Goal: Task Accomplishment & Management: Manage account settings

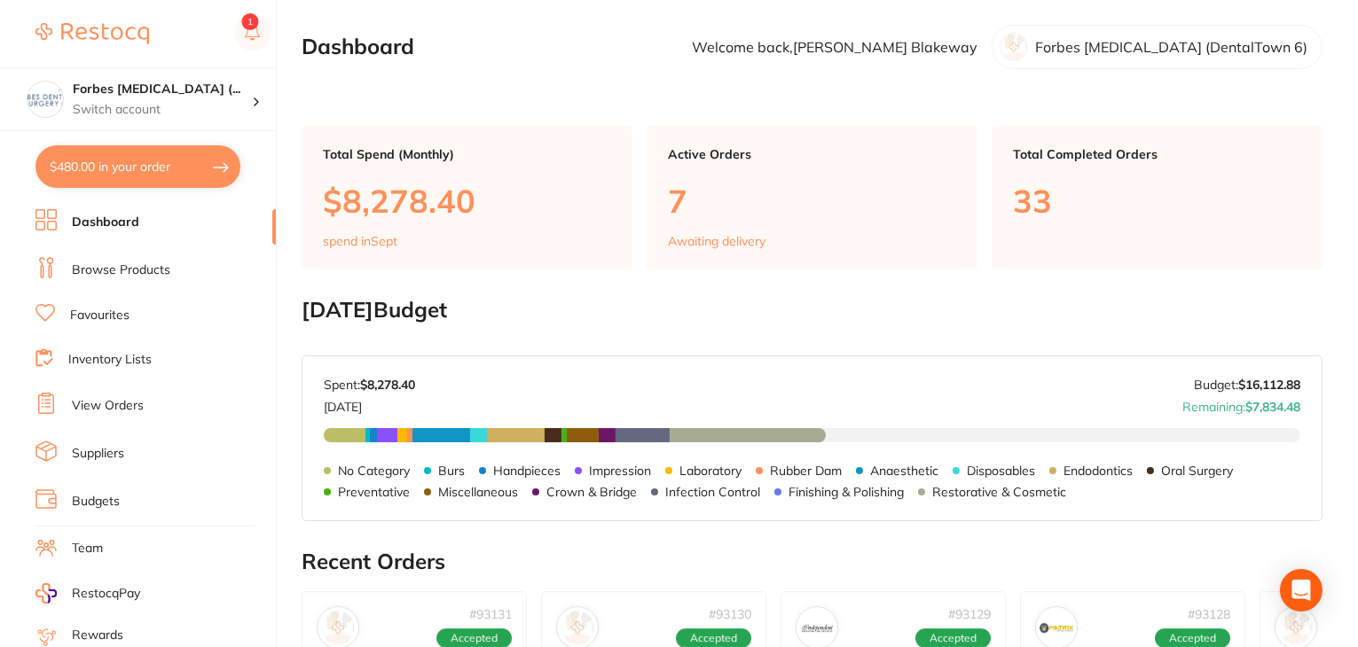
click at [134, 166] on button "$480.00 in your order" at bounding box center [137, 166] width 205 height 43
checkbox input "true"
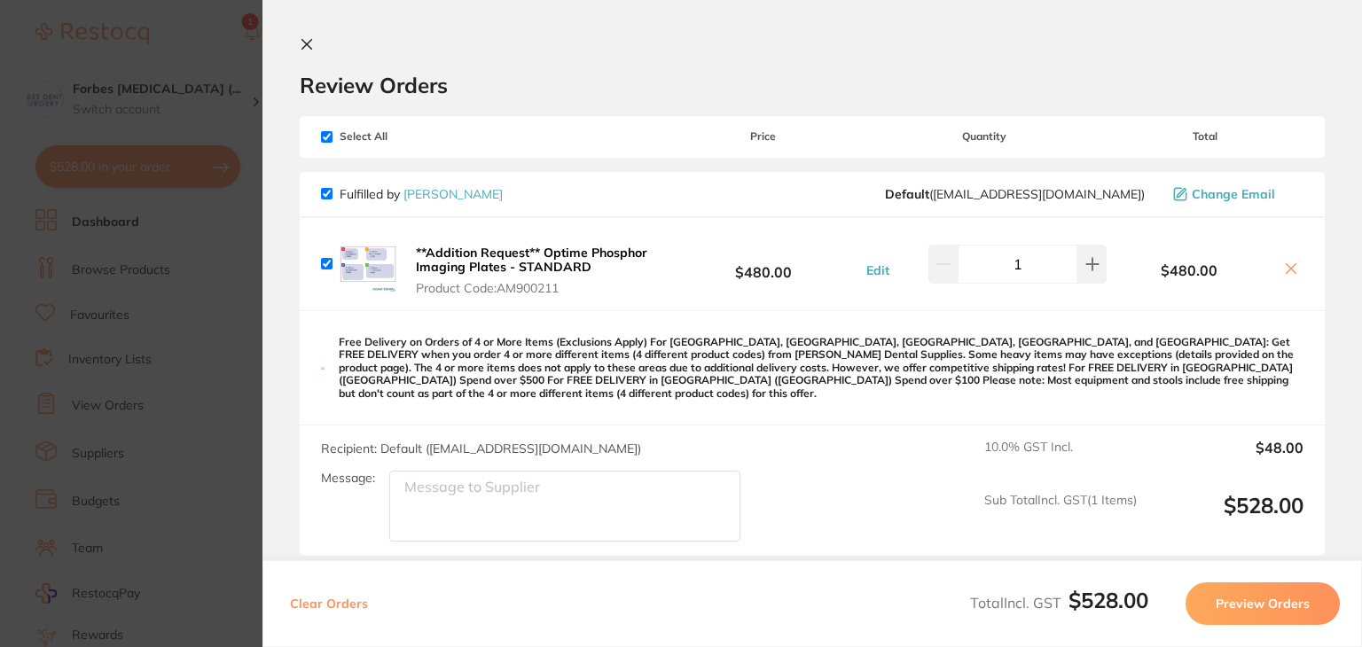
click at [311, 43] on icon at bounding box center [307, 44] width 14 height 14
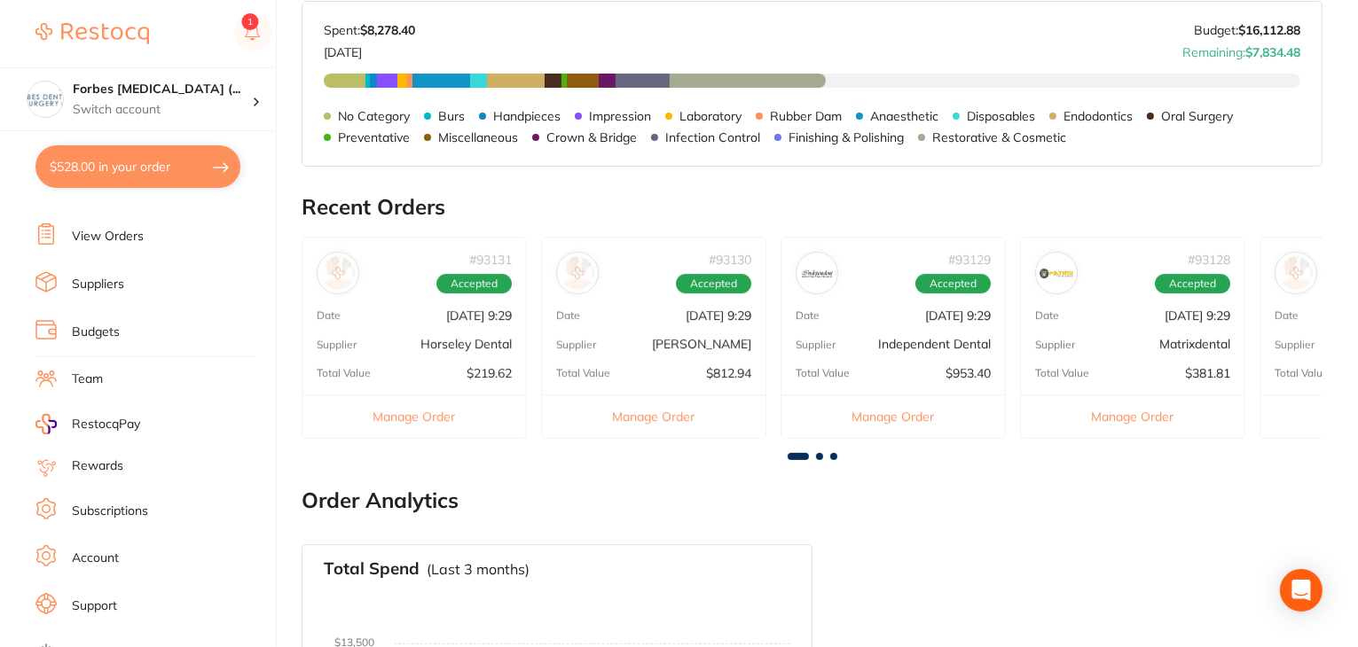
scroll to position [178, 0]
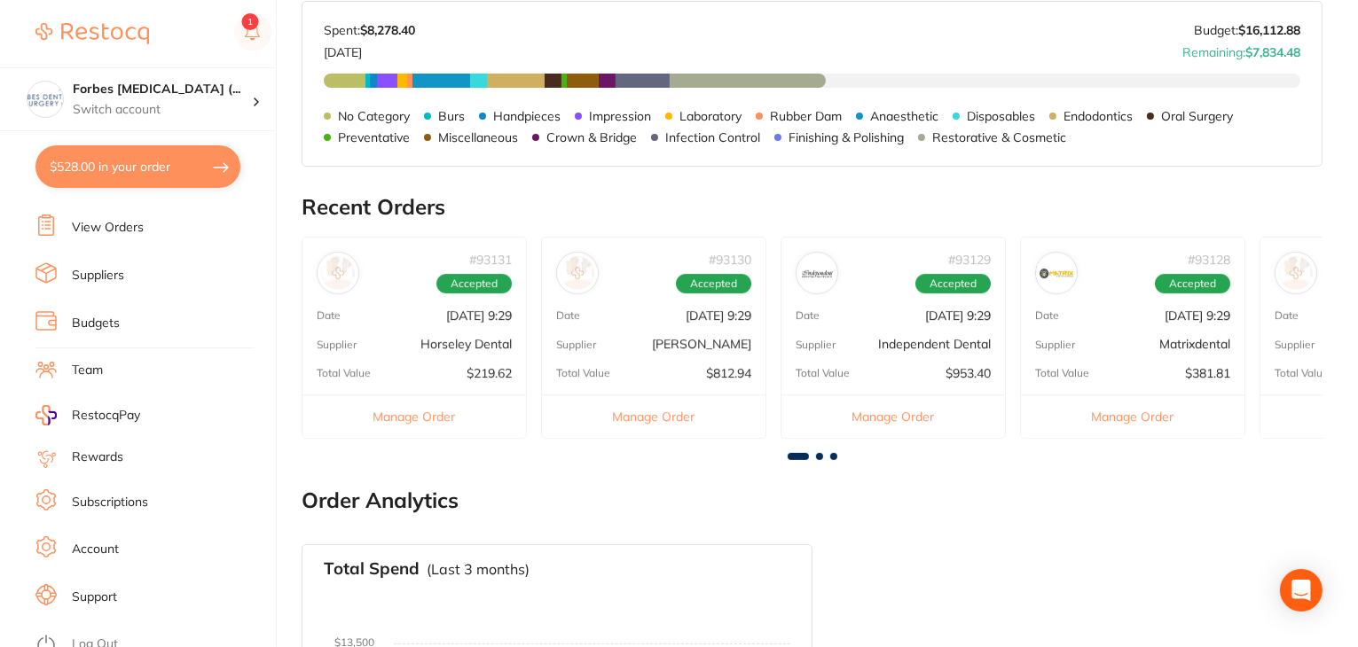
click at [128, 169] on button "$528.00 in your order" at bounding box center [137, 166] width 205 height 43
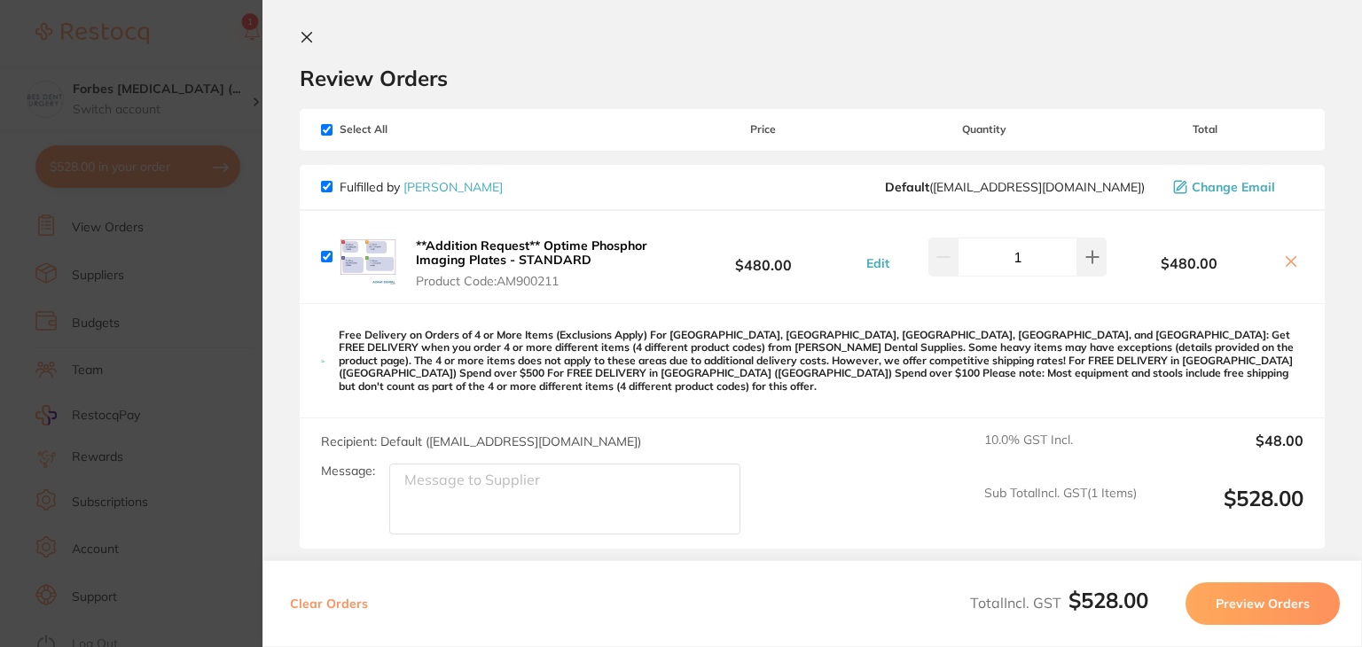
scroll to position [0, 0]
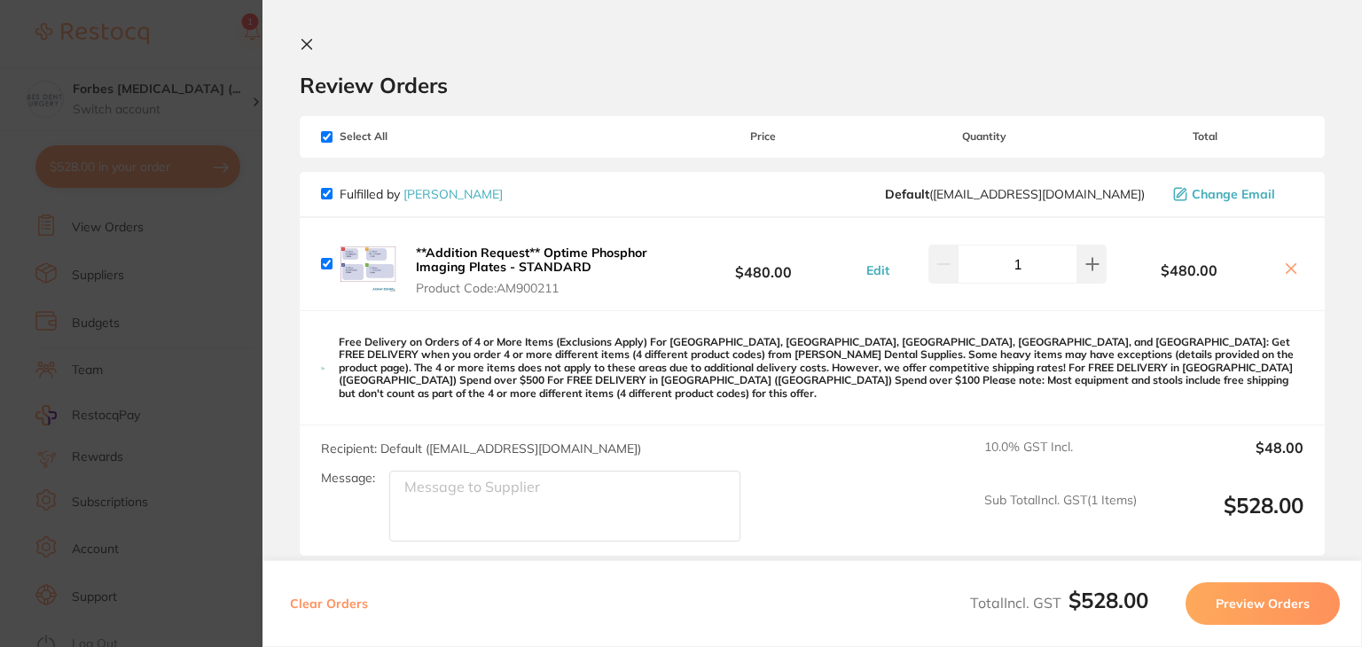
click at [303, 47] on icon at bounding box center [307, 45] width 10 height 10
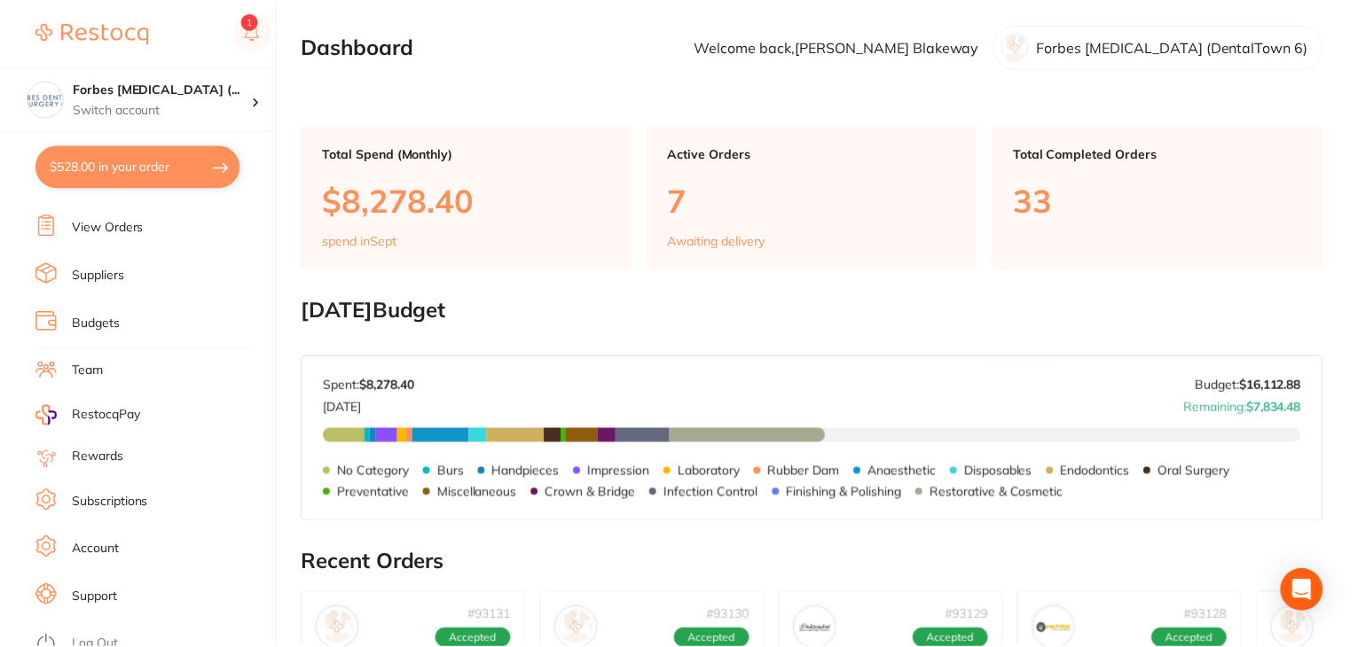
scroll to position [355, 0]
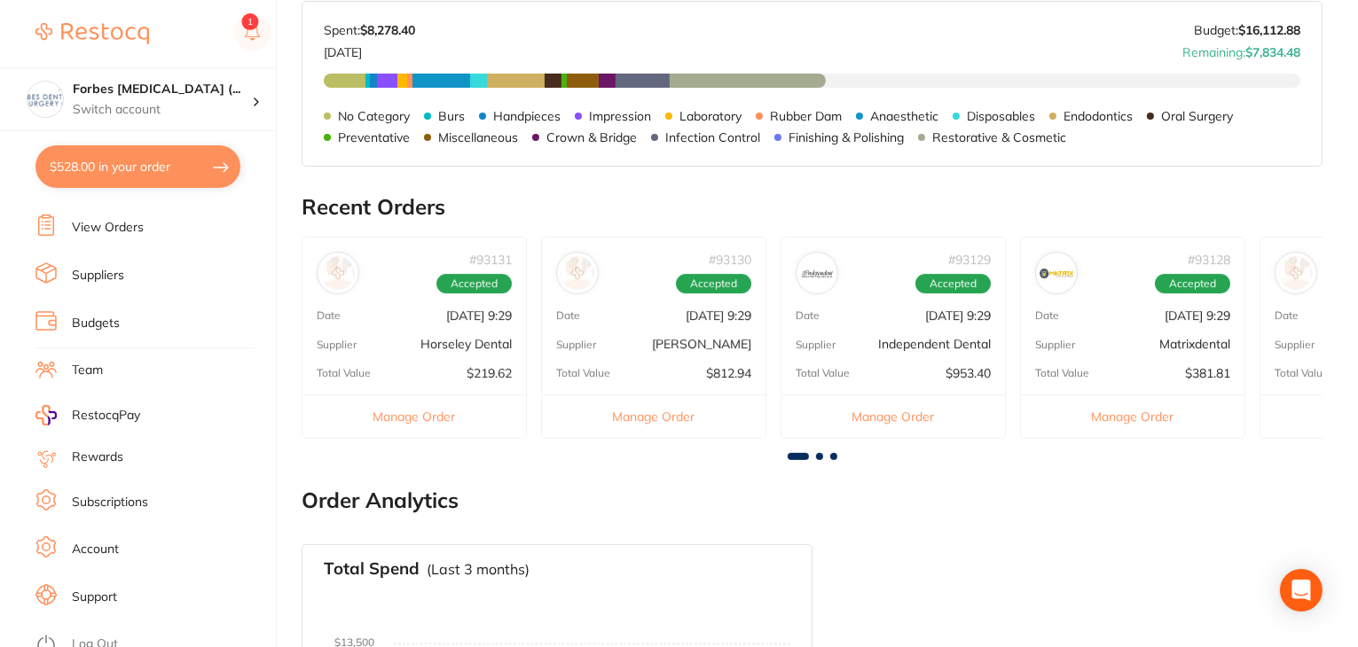
click at [92, 224] on link "View Orders" at bounding box center [108, 228] width 72 height 18
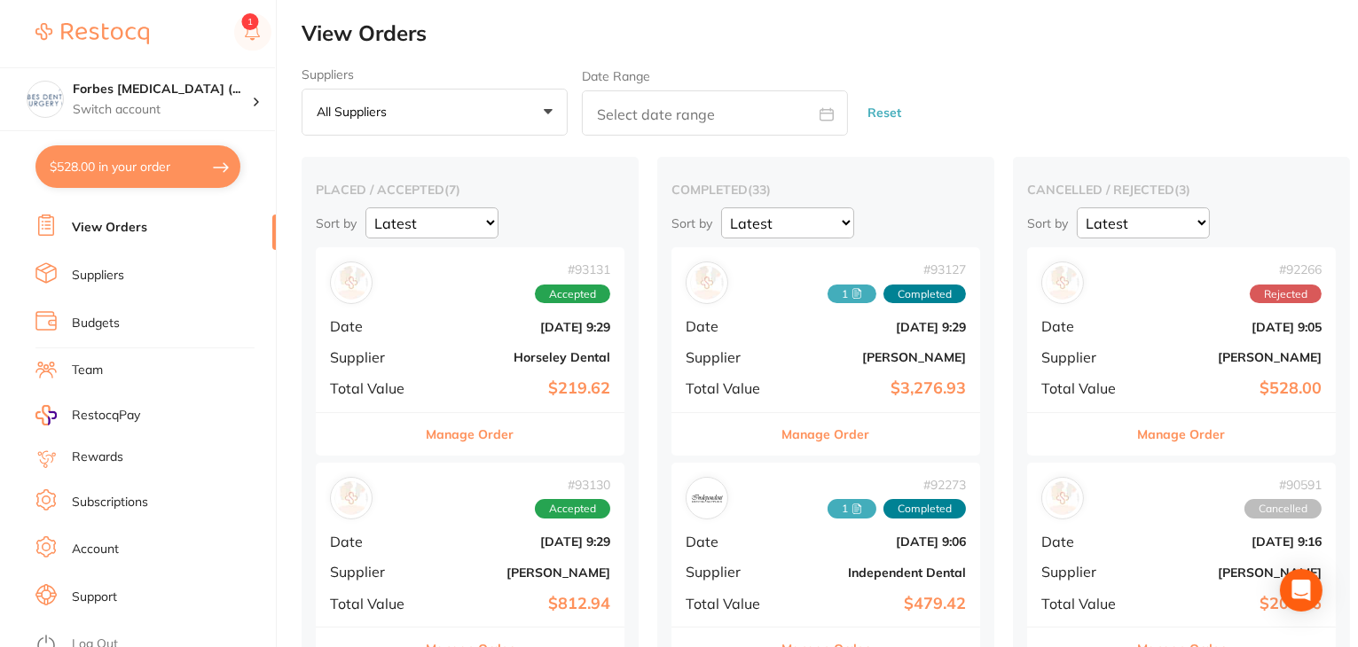
click at [93, 175] on button "$528.00 in your order" at bounding box center [137, 166] width 205 height 43
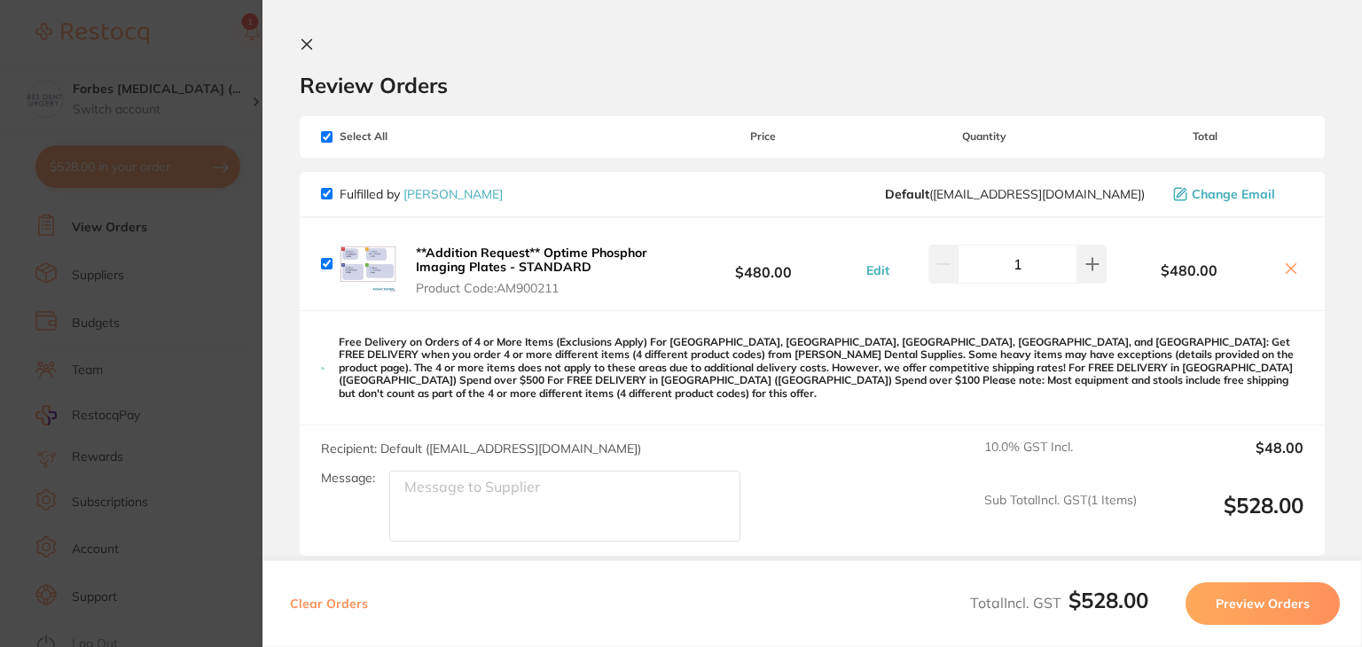
click at [305, 40] on icon at bounding box center [307, 44] width 14 height 14
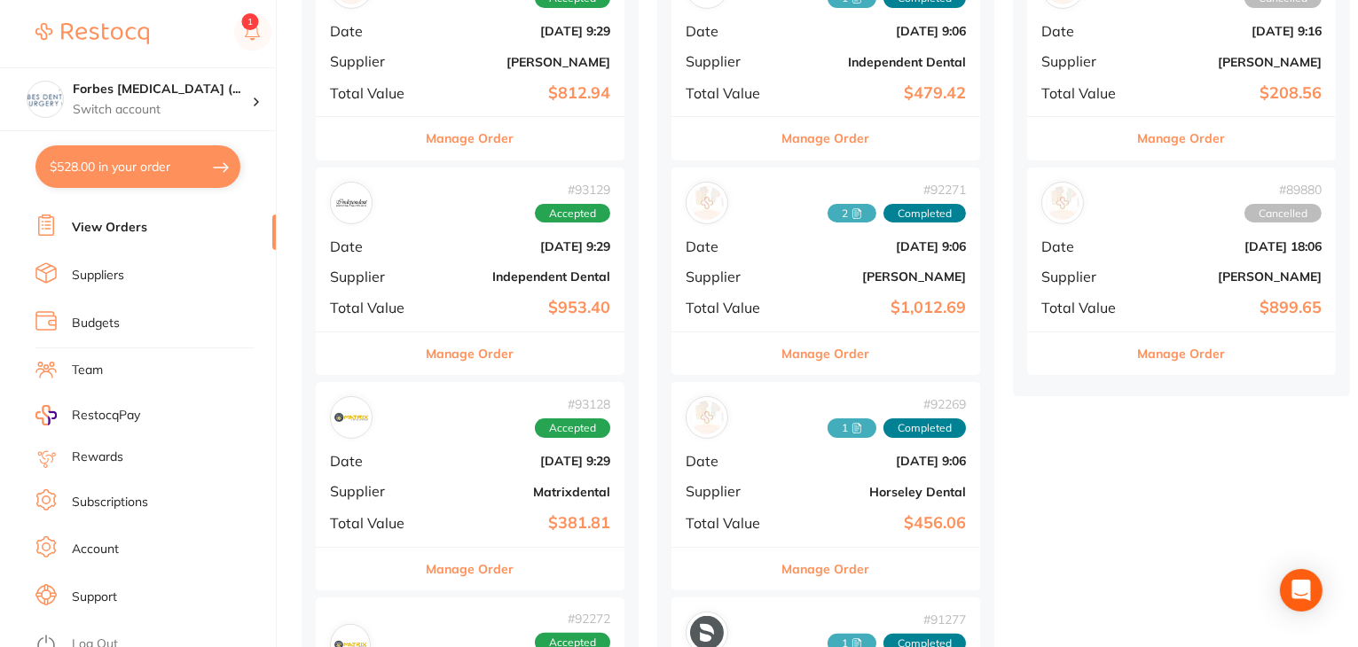
scroll to position [887, 0]
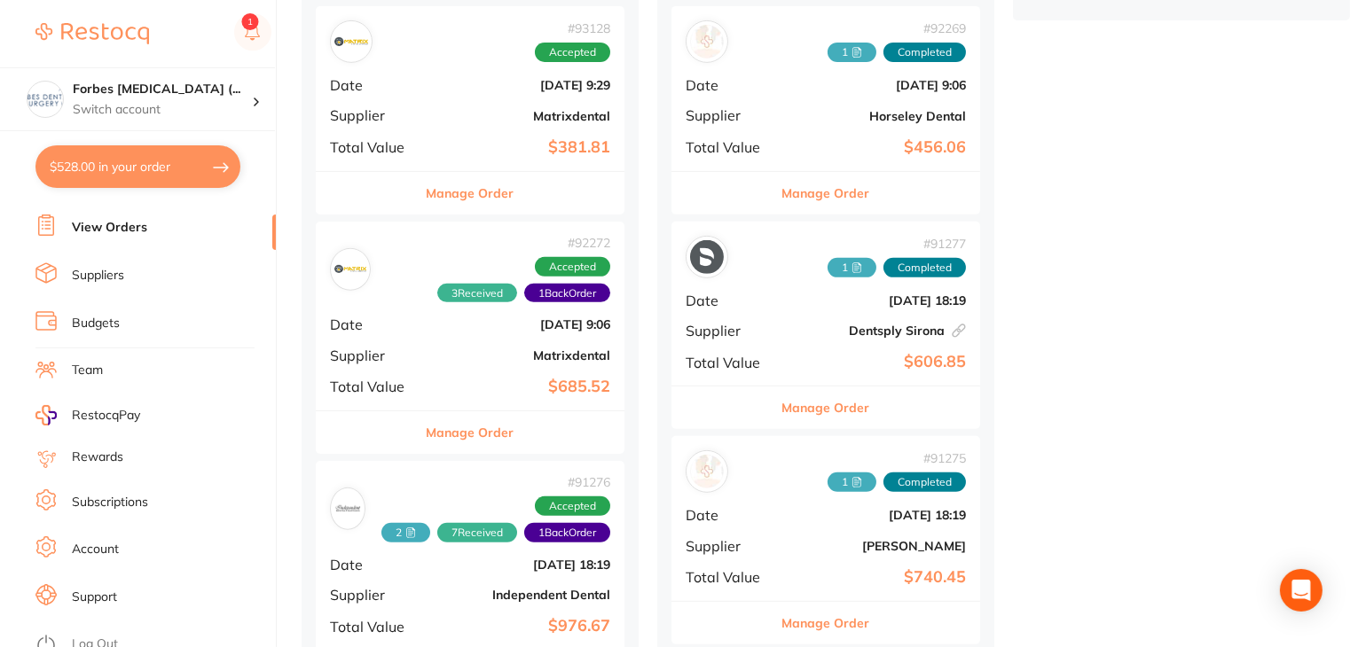
click at [85, 636] on link "Log Out" at bounding box center [95, 645] width 46 height 18
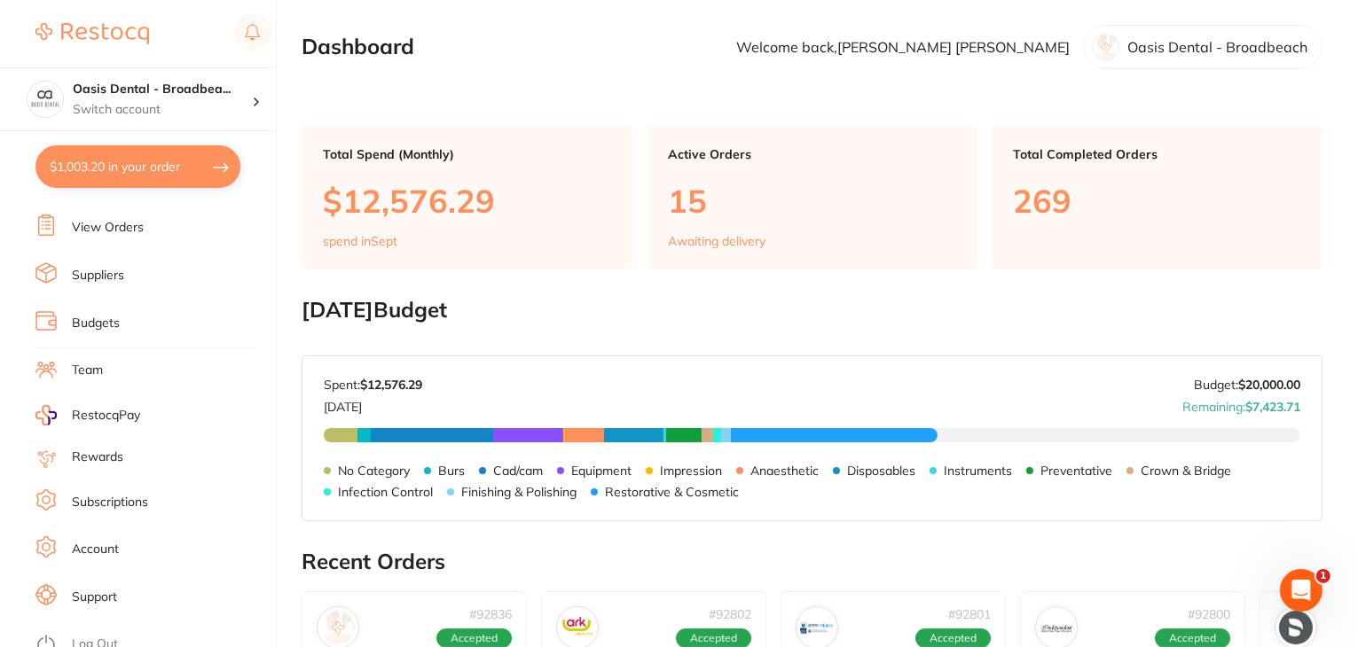
click at [87, 362] on link "Team" at bounding box center [87, 371] width 31 height 18
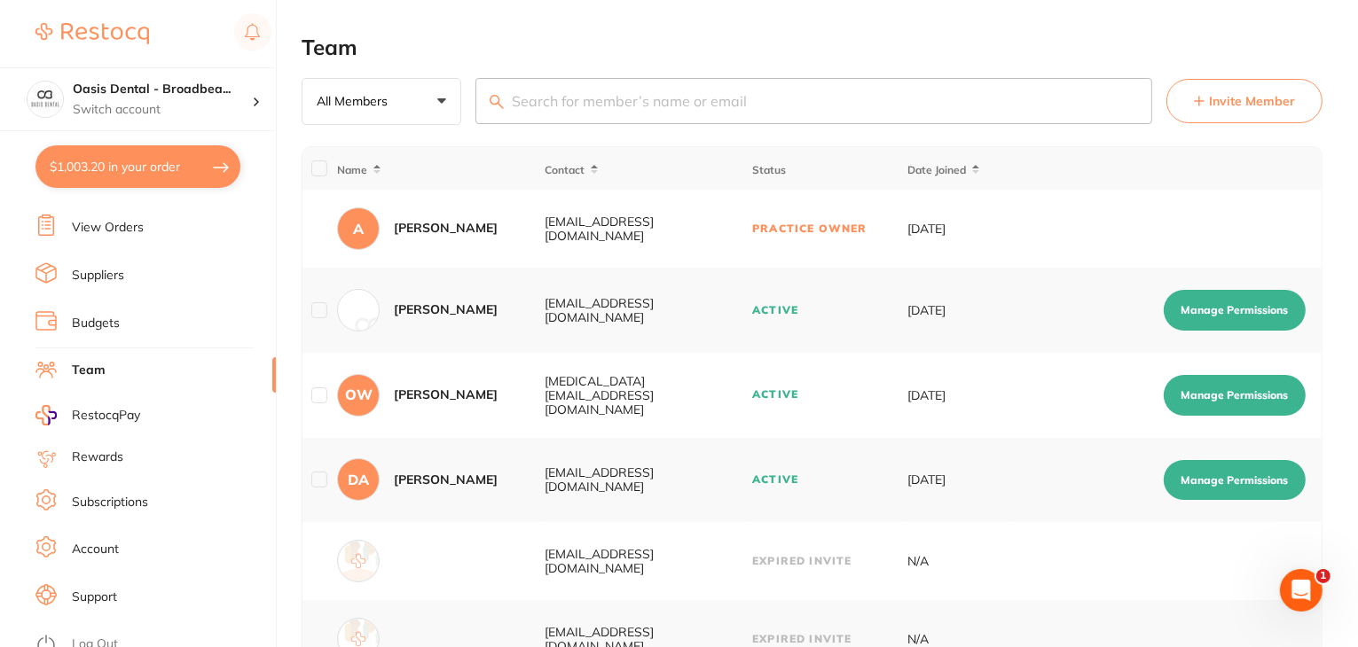
click at [99, 273] on link "Suppliers" at bounding box center [98, 276] width 52 height 18
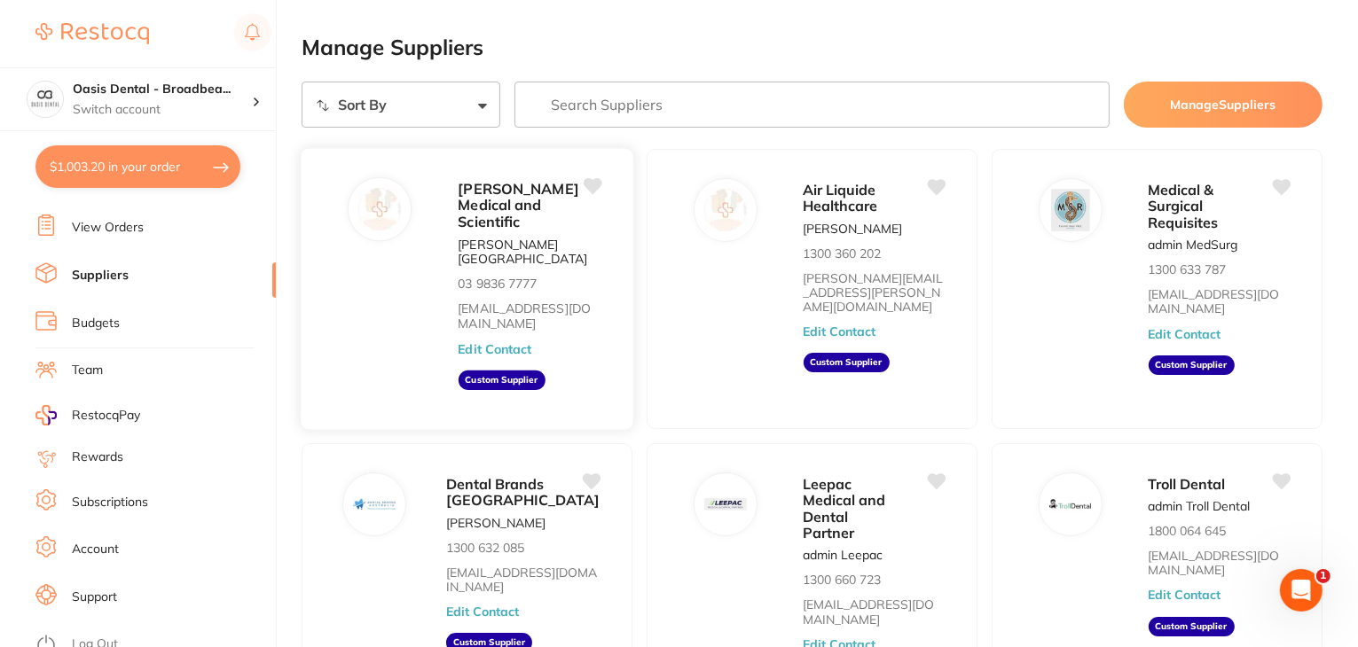
click at [490, 341] on button "Edit Contact" at bounding box center [495, 348] width 74 height 14
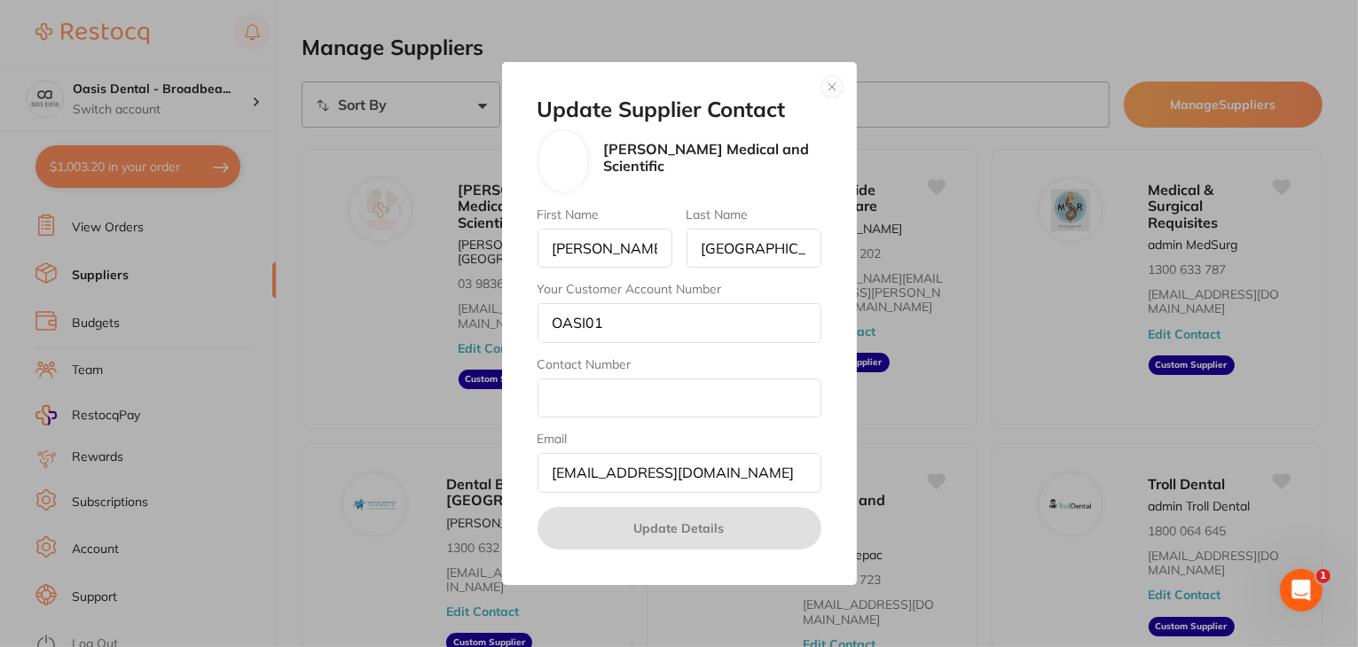
click at [831, 80] on button "button" at bounding box center [831, 86] width 21 height 21
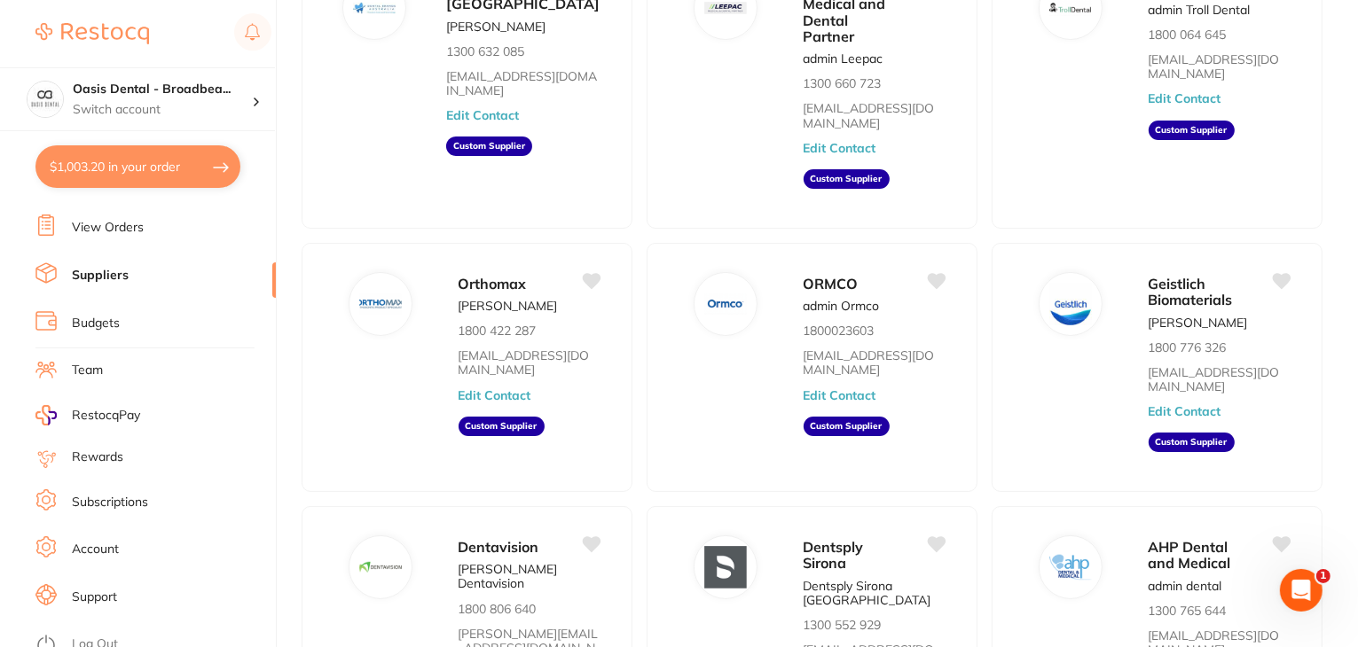
scroll to position [532, 0]
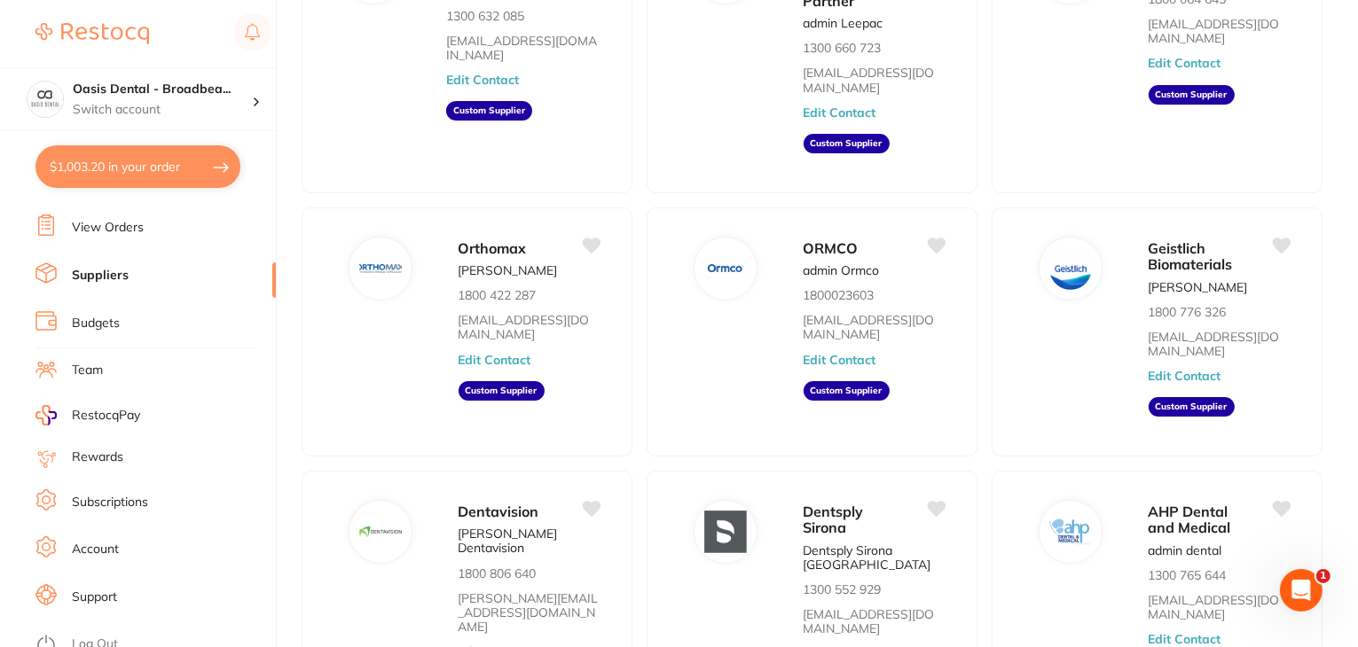
click at [106, 636] on link "Log Out" at bounding box center [95, 645] width 46 height 18
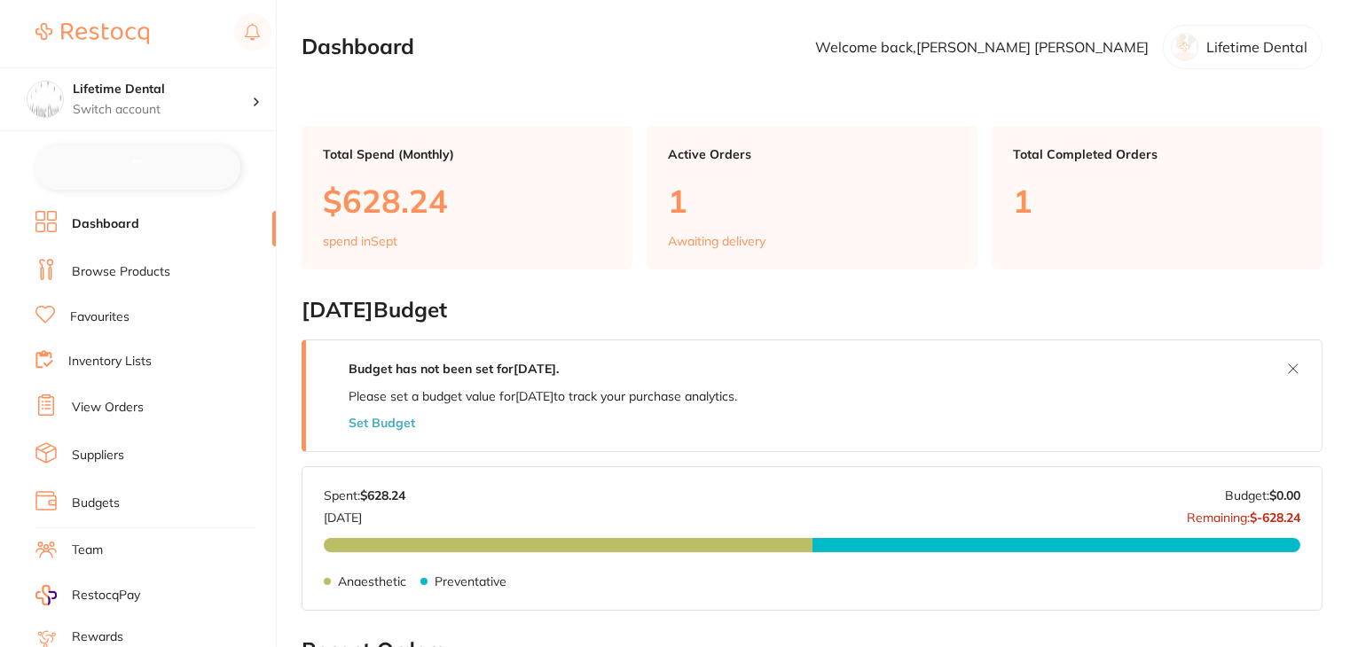
checkbox input "false"
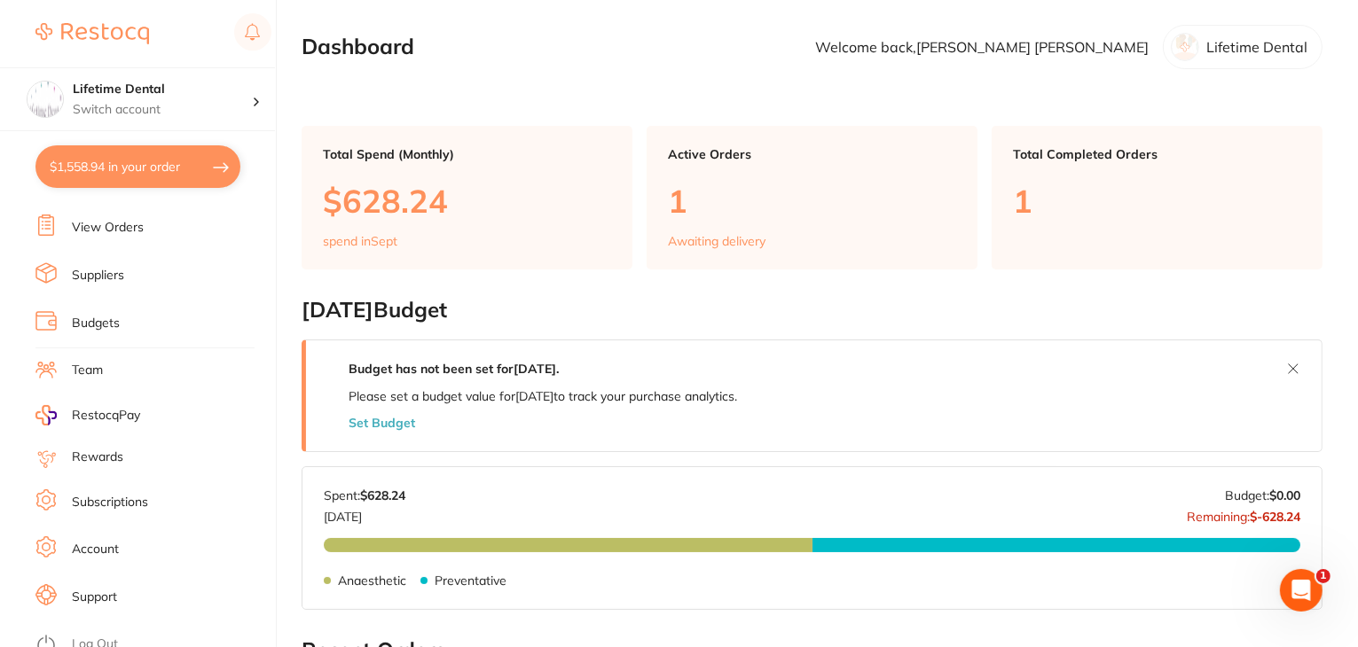
drag, startPoint x: 117, startPoint y: 494, endPoint x: 178, endPoint y: 416, distance: 99.2
click at [117, 494] on link "Subscriptions" at bounding box center [110, 503] width 76 height 18
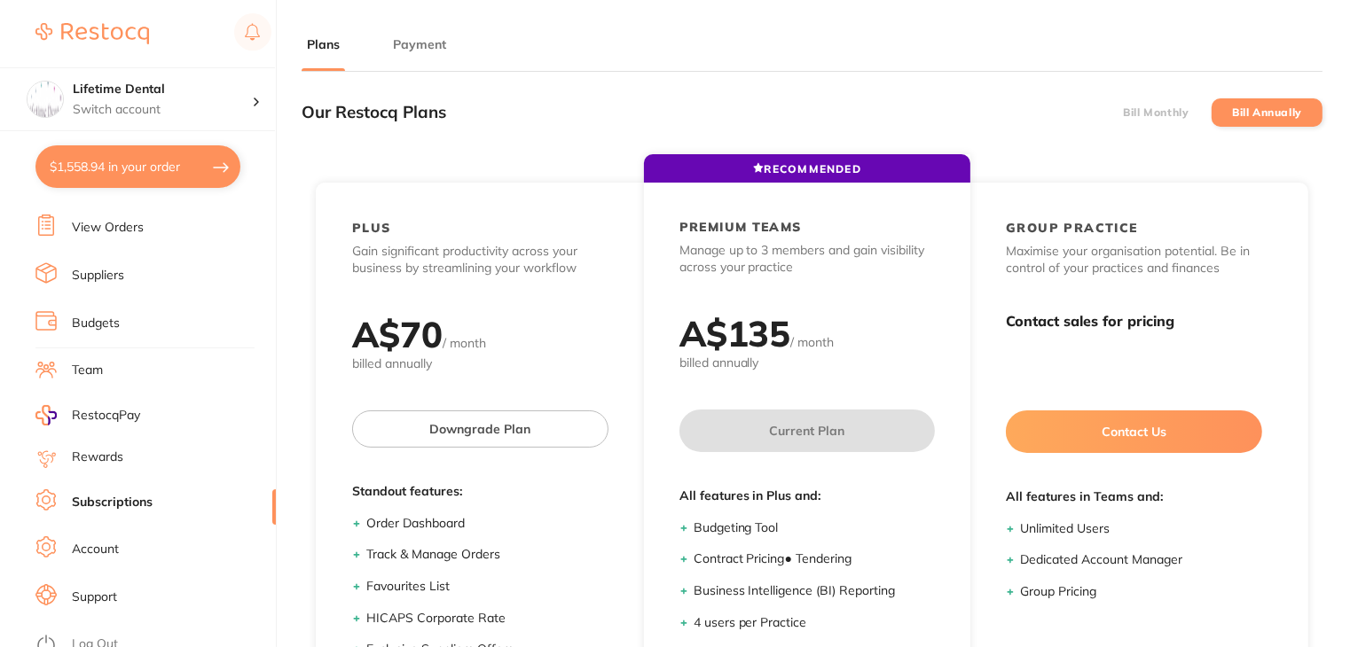
click at [409, 43] on button "Payment" at bounding box center [420, 44] width 64 height 17
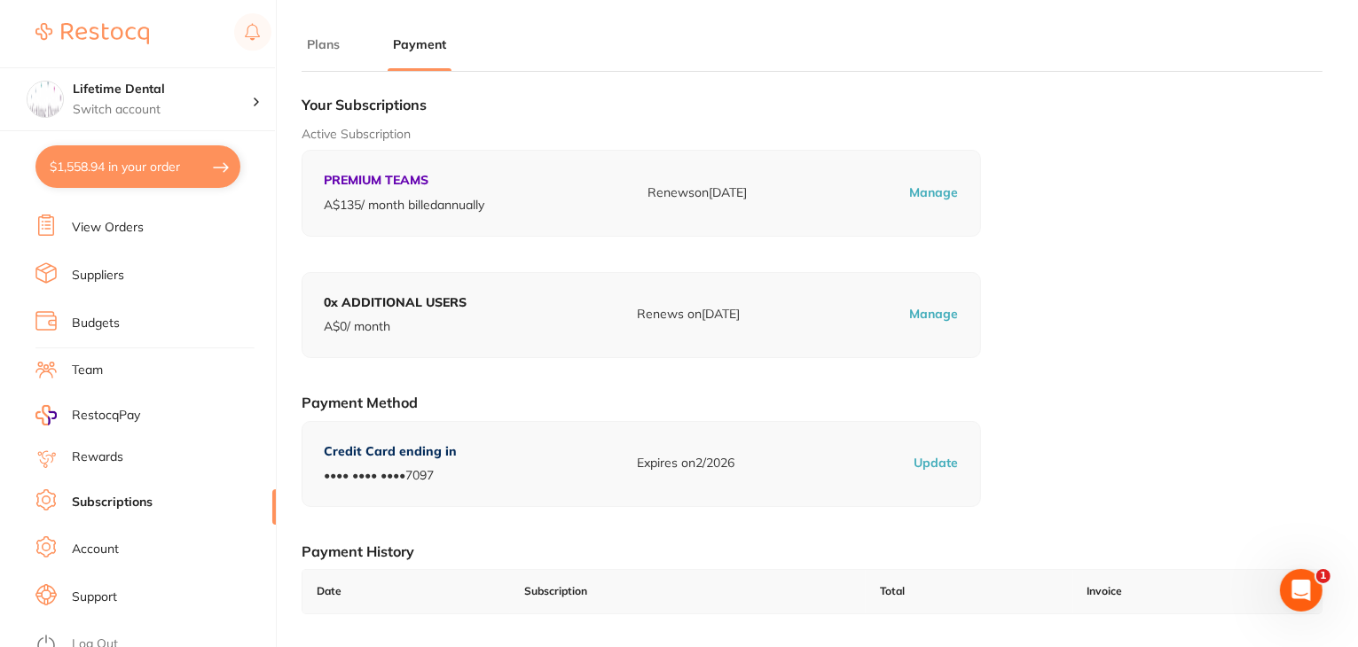
click at [106, 636] on link "Log Out" at bounding box center [95, 645] width 46 height 18
